Goal: Transaction & Acquisition: Purchase product/service

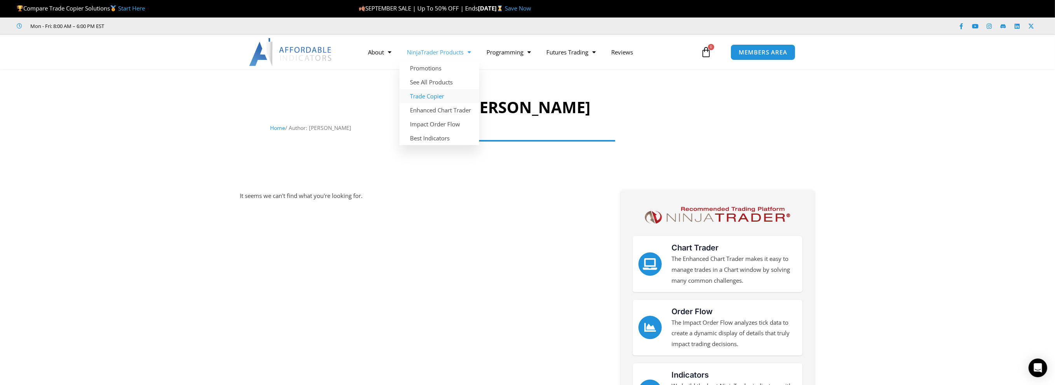
click at [429, 95] on link "Trade Copier" at bounding box center [439, 96] width 80 height 14
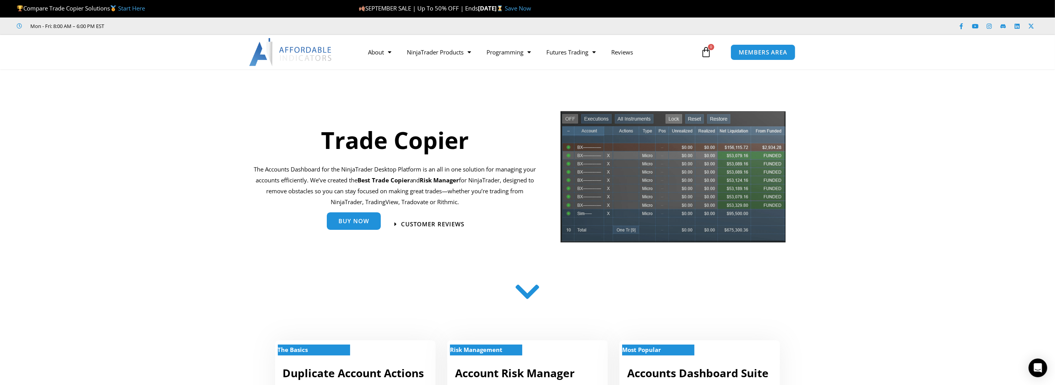
click at [352, 223] on span "Buy Now" at bounding box center [353, 222] width 31 height 6
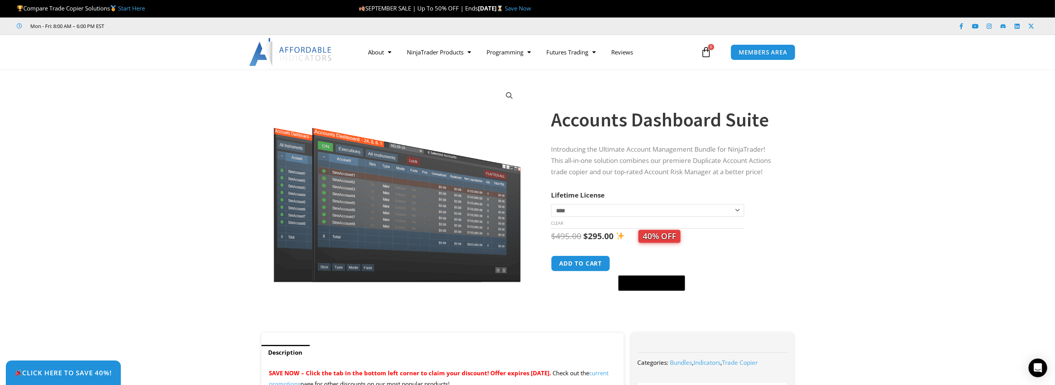
click at [737, 211] on select "**********" at bounding box center [647, 210] width 193 height 12
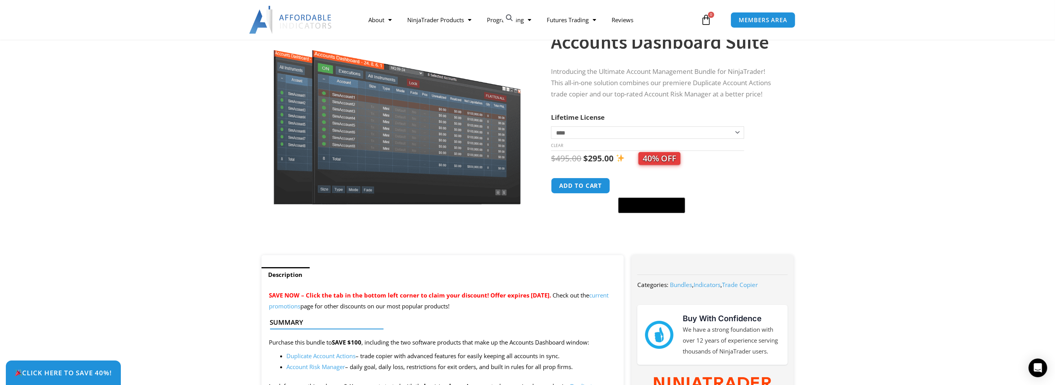
scroll to position [117, 0]
